Goal: Task Accomplishment & Management: Manage account settings

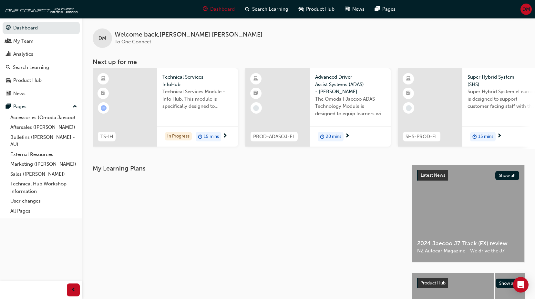
click at [524, 9] on span "DM" at bounding box center [527, 8] width 8 height 7
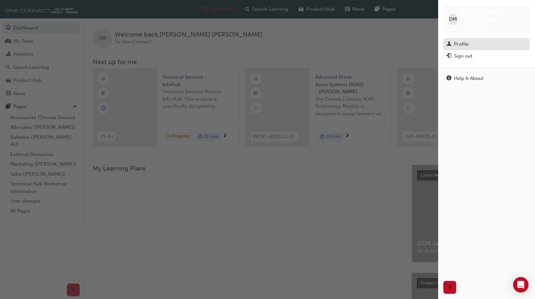
click at [469, 40] on div "Profile" at bounding box center [487, 44] width 80 height 8
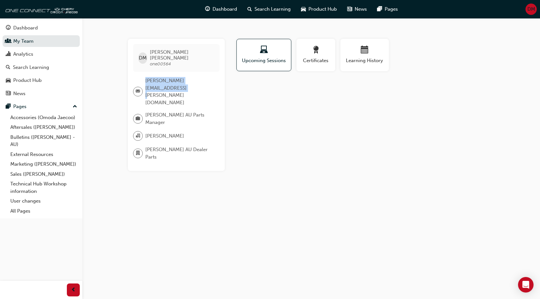
drag, startPoint x: 168, startPoint y: 82, endPoint x: 146, endPoint y: 75, distance: 23.3
click at [146, 77] on span "[PERSON_NAME][EMAIL_ADDRESS][PERSON_NAME][DOMAIN_NAME]" at bounding box center [179, 91] width 69 height 29
copy span "[PERSON_NAME][EMAIL_ADDRESS][PERSON_NAME][DOMAIN_NAME]"
click at [534, 14] on div "DM" at bounding box center [531, 9] width 11 height 11
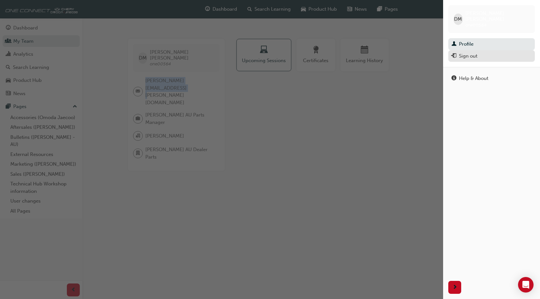
click at [480, 52] on div "Sign out" at bounding box center [492, 56] width 80 height 8
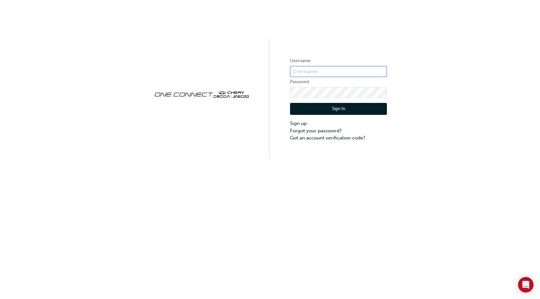
type input "ONE00564"
